Goal: Task Accomplishment & Management: Manage account settings

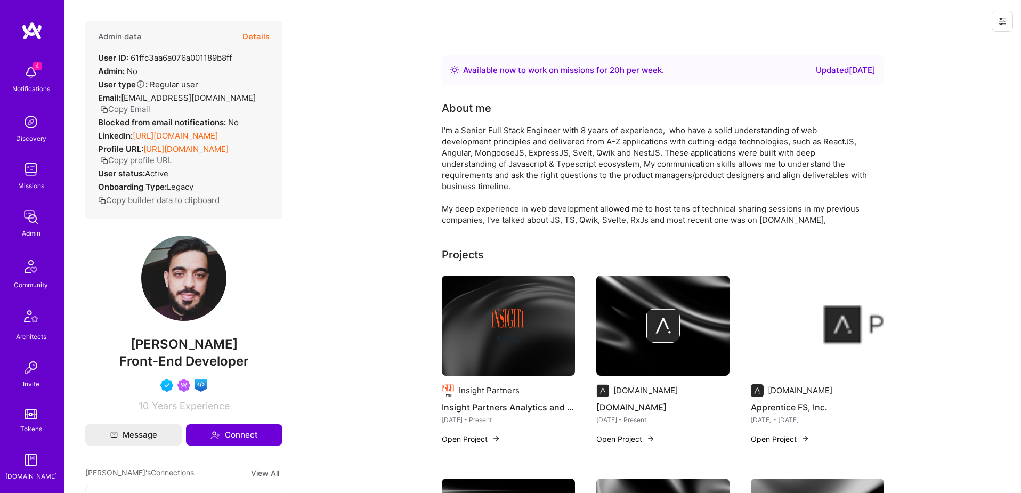
click at [260, 38] on button "Details" at bounding box center [255, 36] width 27 height 31
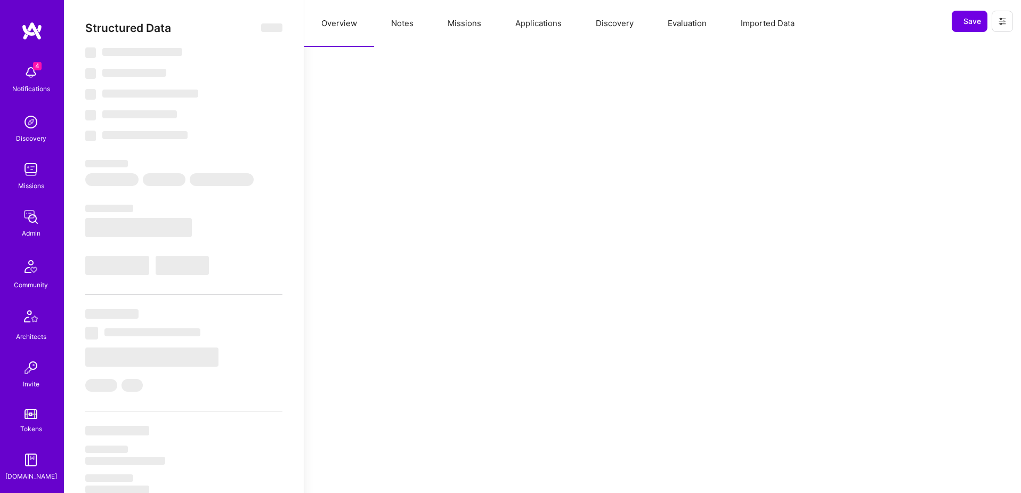
click at [537, 26] on button "Applications" at bounding box center [538, 23] width 80 height 47
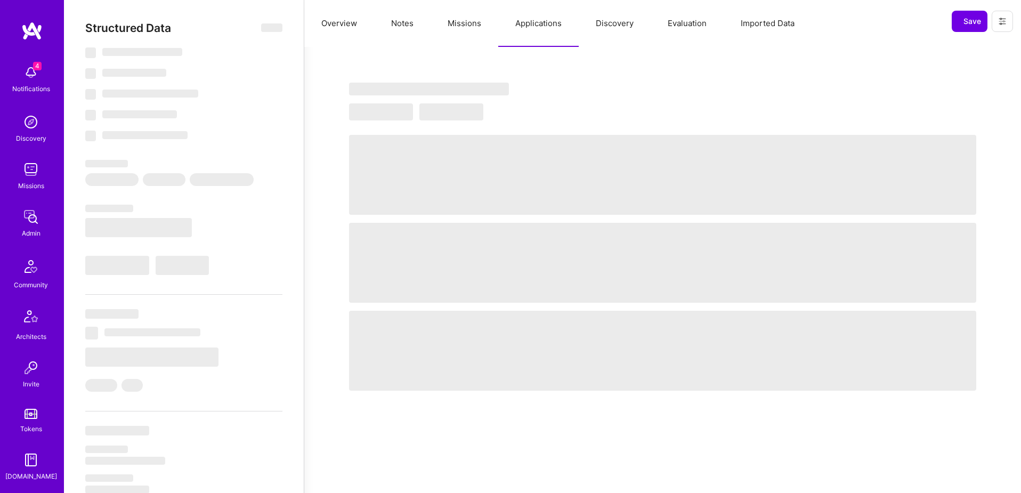
click at [462, 26] on button "Missions" at bounding box center [464, 23] width 68 height 47
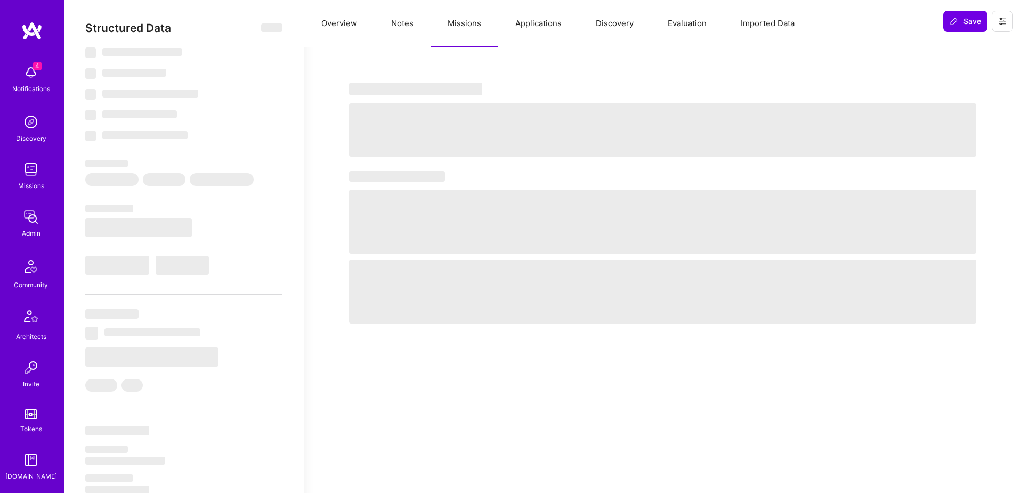
select select "Right Now"
select select "5"
select select "4"
select select "6"
select select "7"
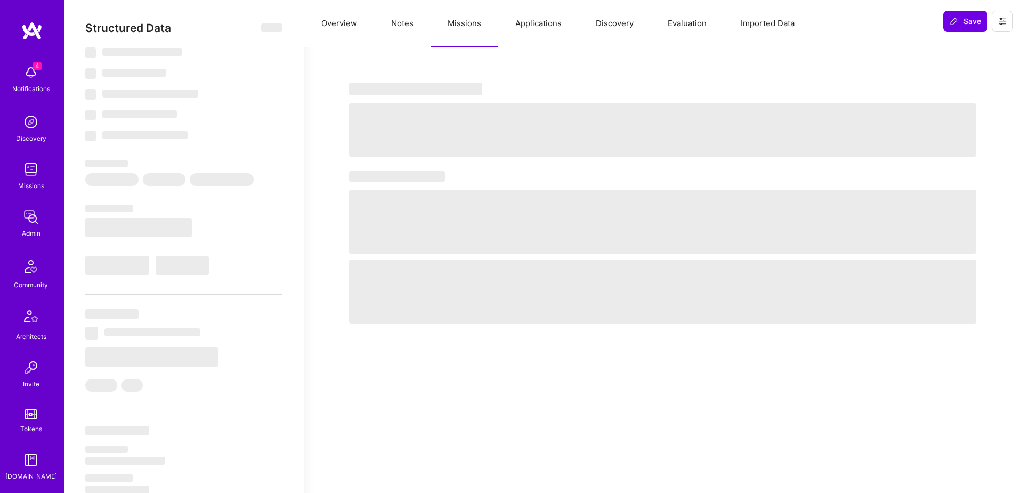
select select "IL"
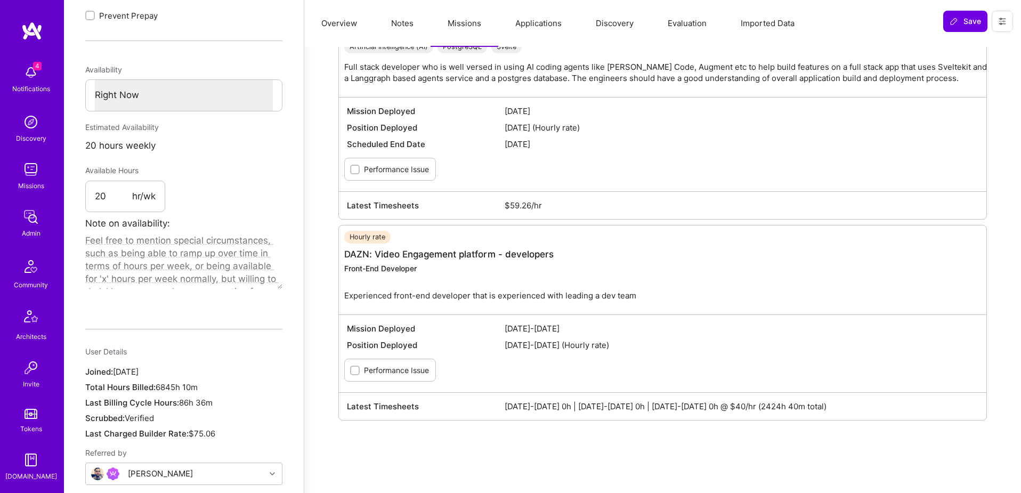
scroll to position [535, 0]
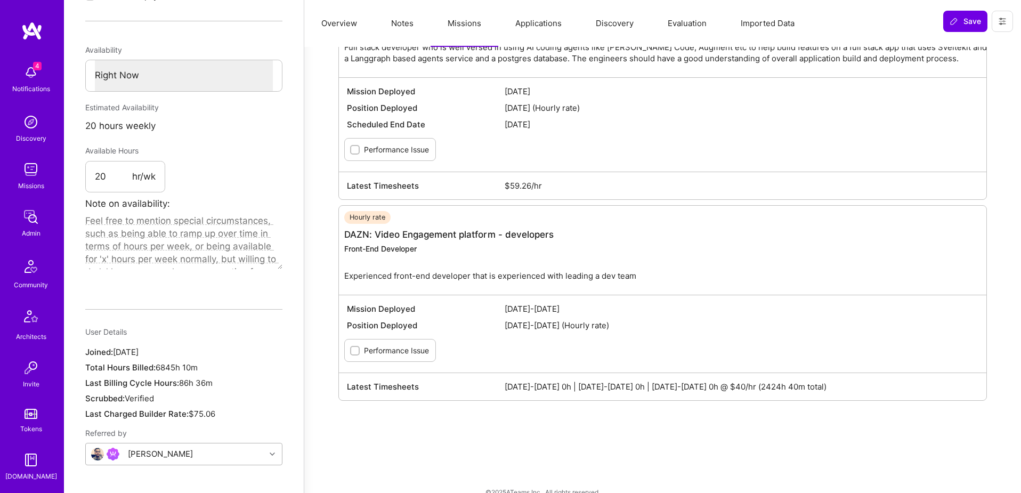
click at [128, 447] on div "Nabeel Khalaf" at bounding box center [160, 453] width 65 height 13
click at [93, 447] on img at bounding box center [97, 453] width 13 height 13
drag, startPoint x: 78, startPoint y: 436, endPoint x: 126, endPoint y: 440, distance: 48.1
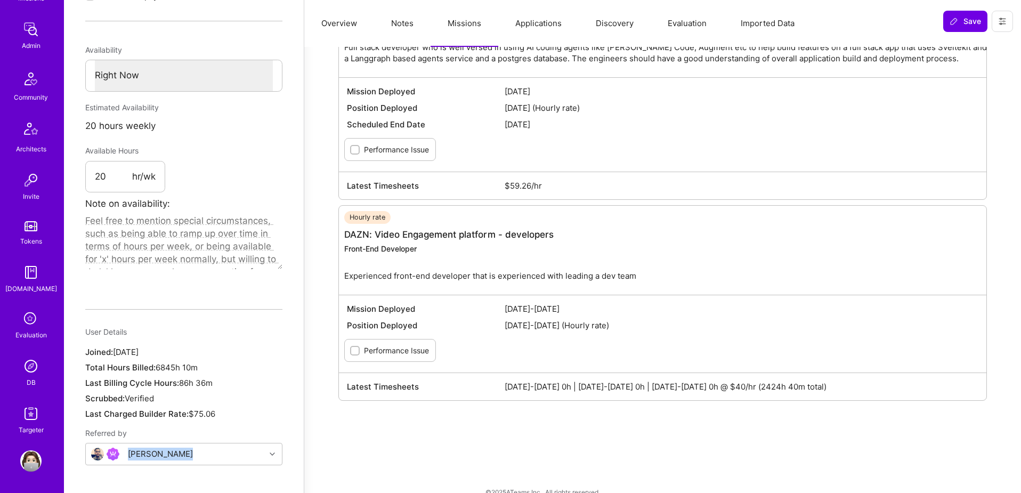
click at [26, 362] on img at bounding box center [30, 365] width 21 height 21
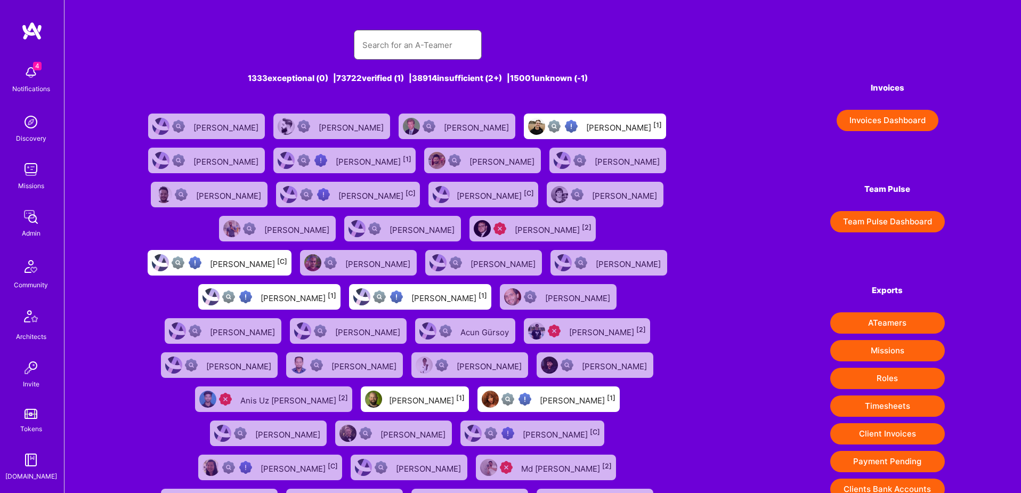
click at [391, 44] on input "text" at bounding box center [417, 44] width 111 height 27
paste input "Nabeel Khalaf"
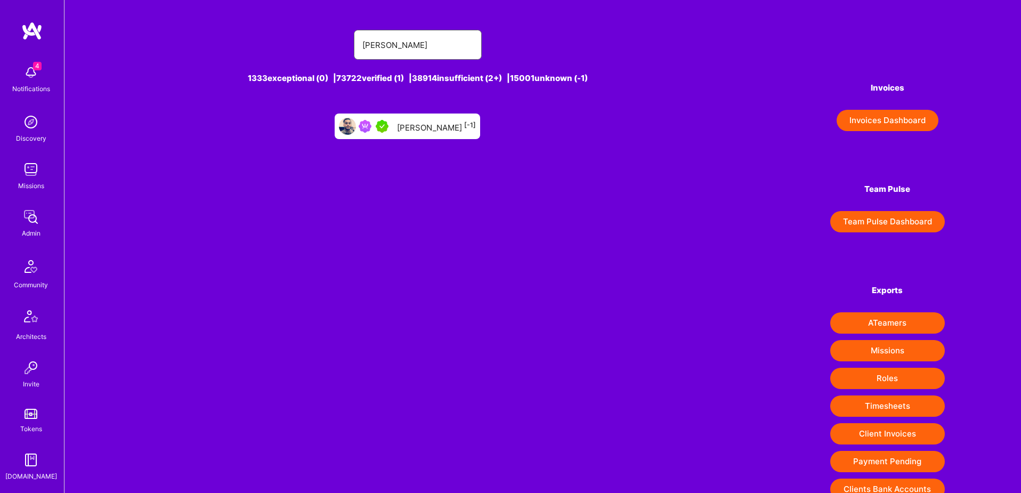
type input "Nabeel Khalaf"
click at [412, 125] on div "Nabeel Khalaf [-1]" at bounding box center [436, 126] width 79 height 14
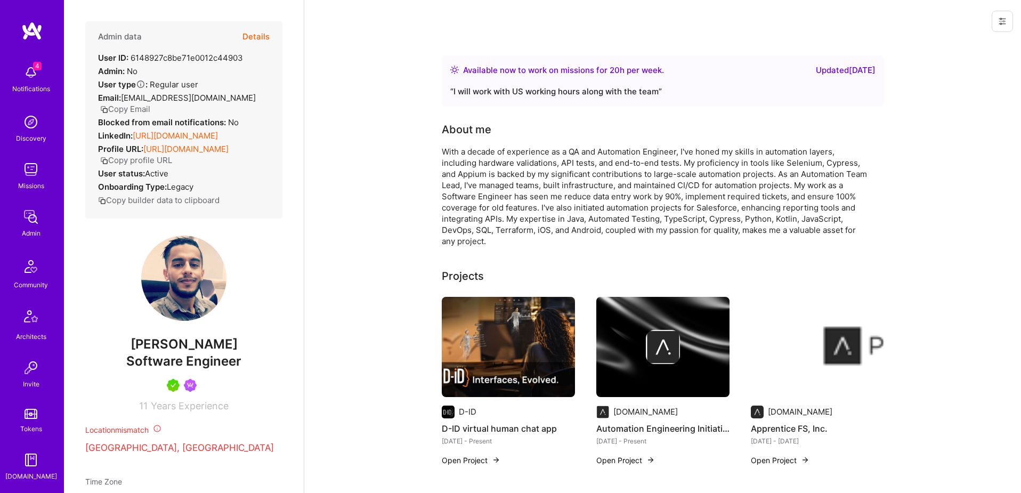
click at [1010, 22] on button at bounding box center [1001, 21] width 21 height 21
click at [945, 48] on button "Login as Nabeel" at bounding box center [963, 45] width 99 height 27
